Goal: Task Accomplishment & Management: Use online tool/utility

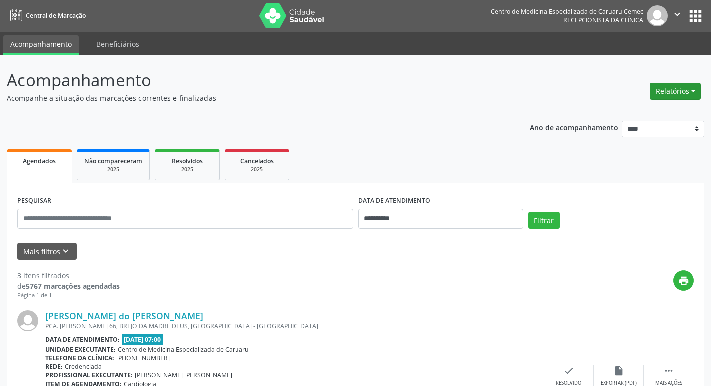
click at [656, 94] on button "Relatórios" at bounding box center [674, 91] width 51 height 17
click at [625, 113] on link "Agendamentos" at bounding box center [647, 113] width 107 height 14
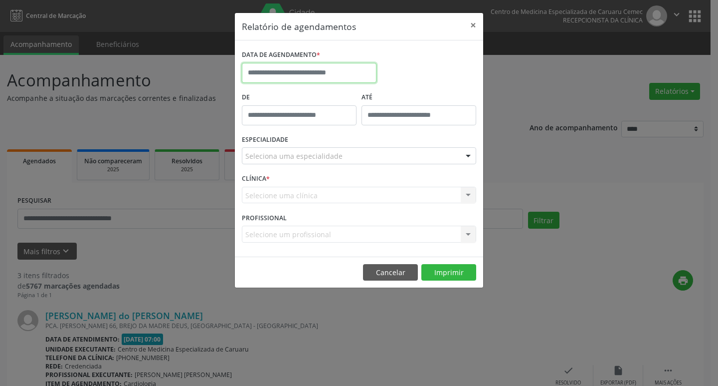
click at [341, 76] on input "text" at bounding box center [309, 73] width 135 height 20
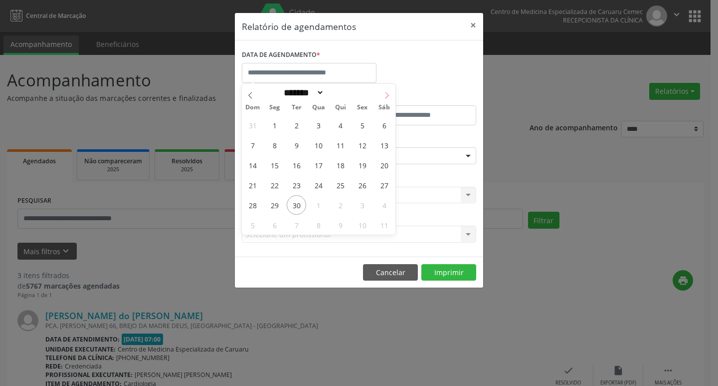
click at [387, 95] on icon at bounding box center [387, 95] width 7 height 7
select select "*"
click at [338, 204] on span "30" at bounding box center [340, 204] width 19 height 19
type input "**********"
click at [338, 204] on span "30" at bounding box center [340, 204] width 19 height 19
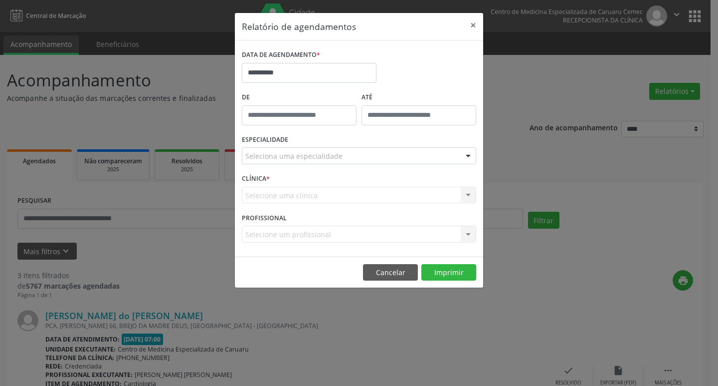
click at [338, 204] on div "CLÍNICA * Selecione uma clínica Nenhum resultado encontrado para: " " Não há ne…" at bounding box center [358, 190] width 239 height 39
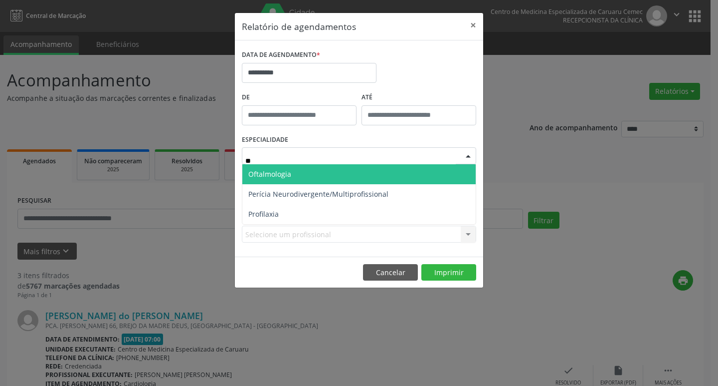
type input "***"
click at [286, 174] on span "Oftalmologia" at bounding box center [269, 173] width 43 height 9
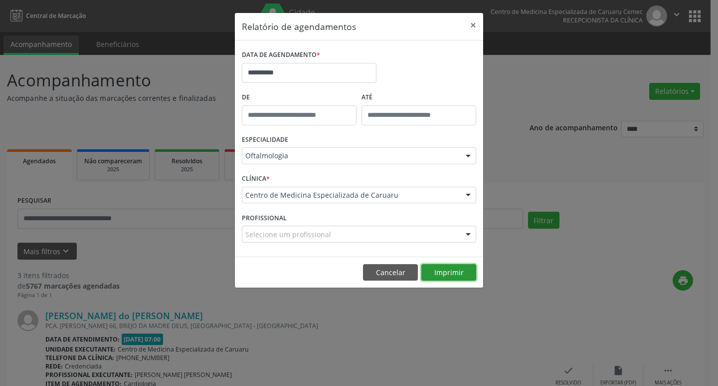
click at [453, 272] on button "Imprimir" at bounding box center [448, 272] width 55 height 17
click at [472, 24] on button "×" at bounding box center [473, 25] width 20 height 24
